Goal: Navigation & Orientation: Understand site structure

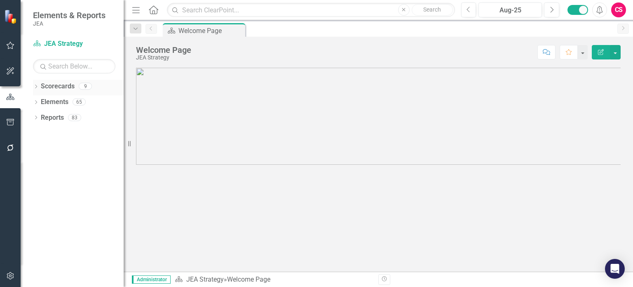
click at [34, 85] on icon "Dropdown" at bounding box center [36, 87] width 6 height 5
click at [38, 100] on icon "Dropdown" at bounding box center [40, 101] width 6 height 5
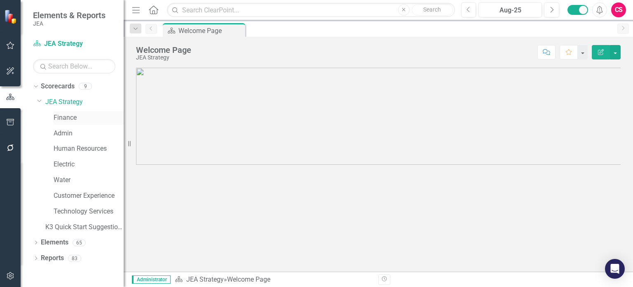
click at [64, 118] on link "Finance" at bounding box center [89, 117] width 70 height 9
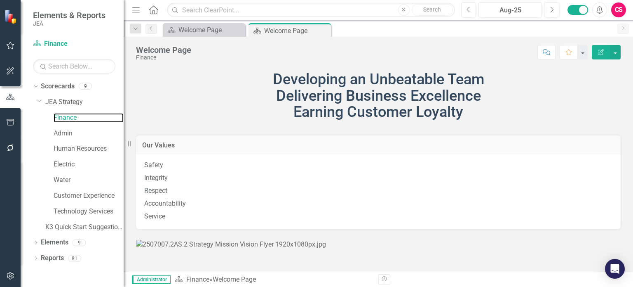
scroll to position [348, 0]
click at [68, 137] on link "Admin" at bounding box center [89, 133] width 70 height 9
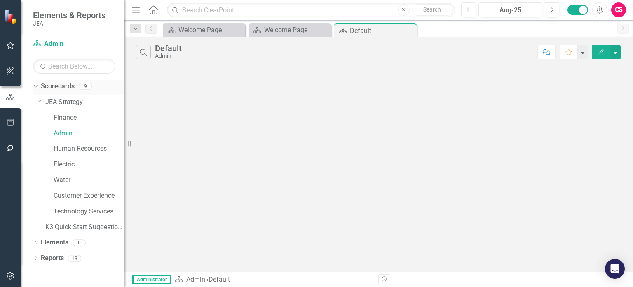
click at [51, 85] on link "Scorecards" at bounding box center [58, 86] width 34 height 9
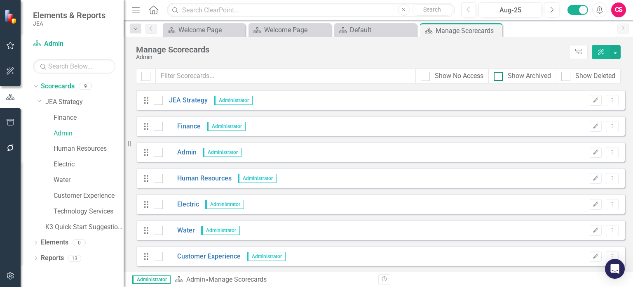
click at [501, 72] on div at bounding box center [498, 76] width 9 height 9
click at [499, 72] on input "Show Archived" at bounding box center [496, 74] width 5 height 5
click at [498, 75] on input "Show Archived" at bounding box center [496, 74] width 5 height 5
checkbox input "false"
click at [66, 150] on link "Human Resources" at bounding box center [89, 148] width 70 height 9
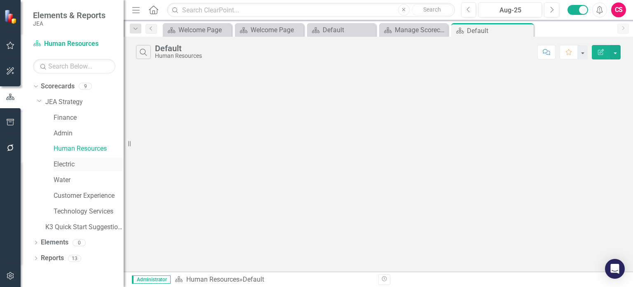
click at [66, 164] on link "Electric" at bounding box center [89, 164] width 70 height 9
click at [64, 180] on link "Water" at bounding box center [89, 179] width 70 height 9
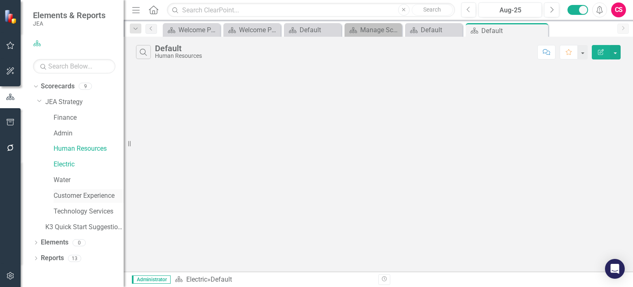
click at [66, 197] on link "Customer Experience" at bounding box center [89, 195] width 70 height 9
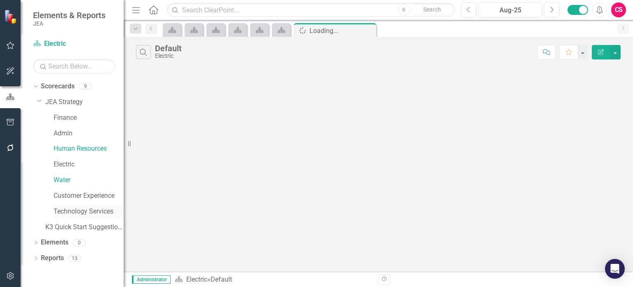
click at [67, 211] on link "Technology Services" at bounding box center [89, 211] width 70 height 9
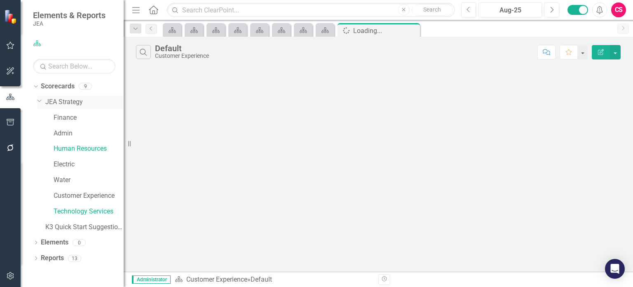
click at [71, 95] on div "Dropdown JEA Strategy" at bounding box center [80, 102] width 87 height 14
drag, startPoint x: 412, startPoint y: 31, endPoint x: 384, endPoint y: 1, distance: 40.5
click at [0, 0] on icon at bounding box center [0, 0] width 0 height 0
